Goal: Find specific page/section: Find specific page/section

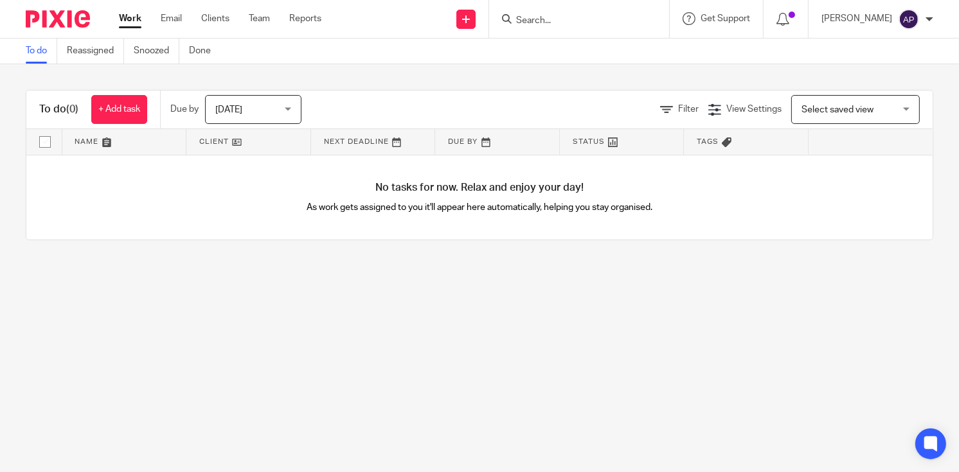
click at [537, 17] on input "Search" at bounding box center [573, 21] width 116 height 12
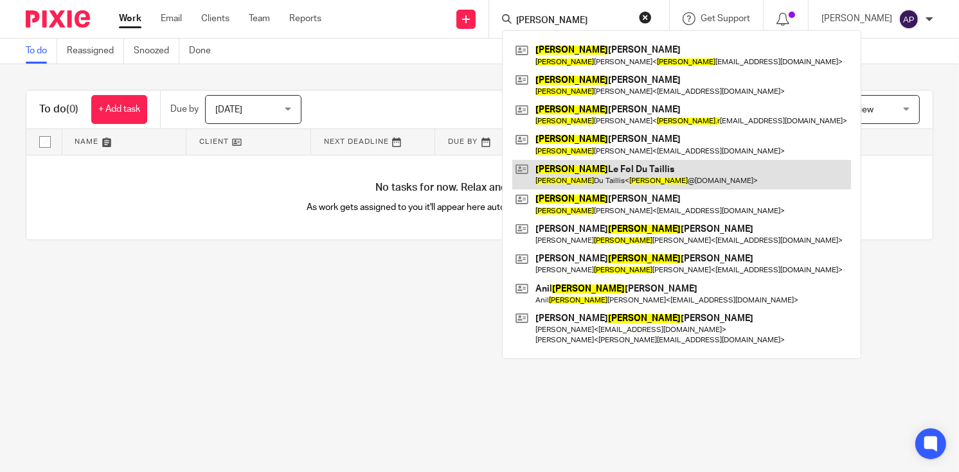
type input "peter"
click at [582, 177] on link at bounding box center [681, 175] width 339 height 30
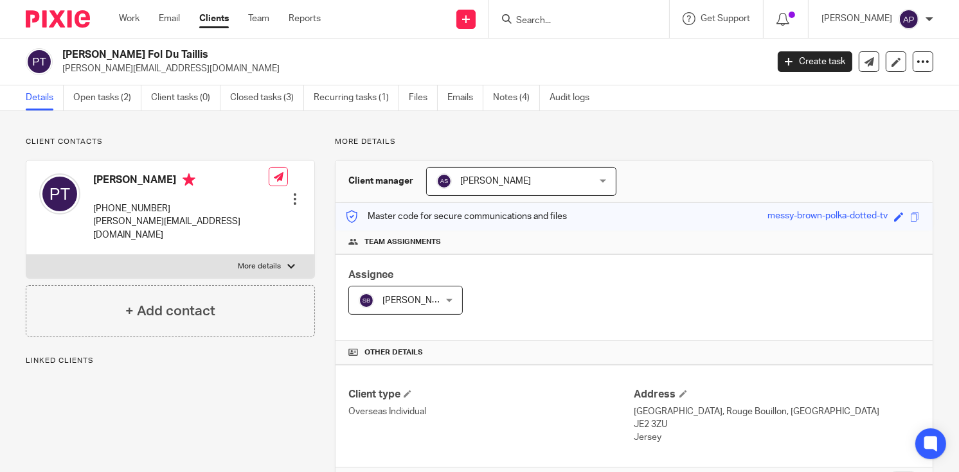
drag, startPoint x: 62, startPoint y: 51, endPoint x: 170, endPoint y: 51, distance: 107.9
click at [170, 51] on h2 "[PERSON_NAME] Fol Du Taillis" at bounding box center [340, 54] width 556 height 13
copy h2 "[PERSON_NAME] Fol Du Taillis"
click at [546, 19] on input "Search" at bounding box center [573, 21] width 116 height 12
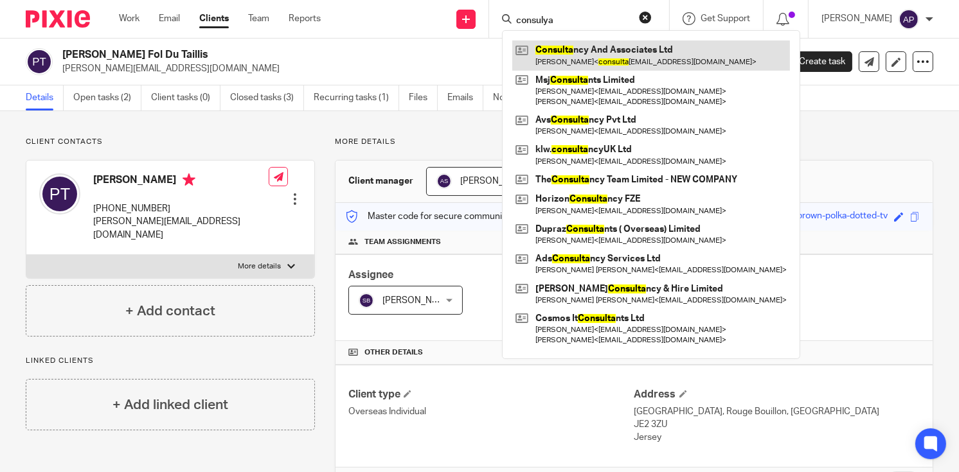
type input "consulya"
click at [641, 63] on link at bounding box center [651, 55] width 278 height 30
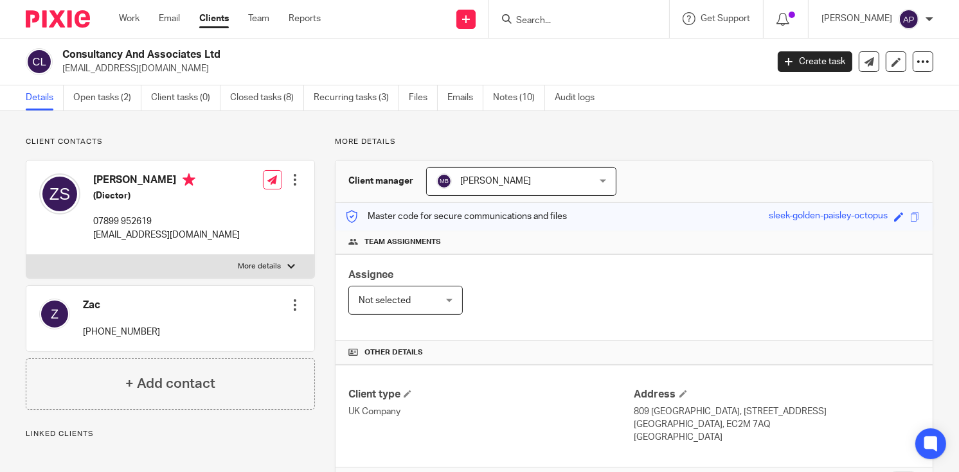
click at [233, 53] on h2 "Consultancy And Associates Ltd" at bounding box center [340, 54] width 556 height 13
